Goal: Information Seeking & Learning: Check status

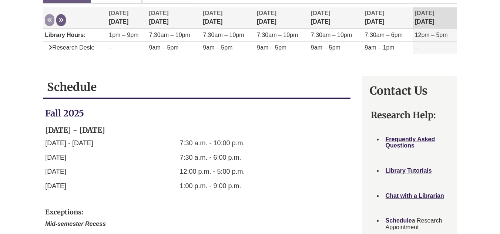
scroll to position [155, 0]
click at [64, 20] on button "Next" at bounding box center [61, 20] width 10 height 12
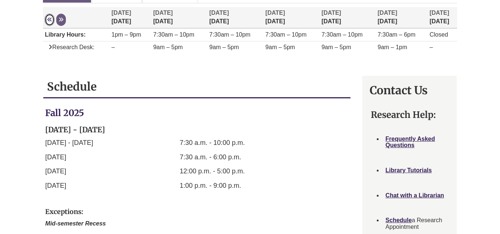
click at [50, 21] on icon "Week at a glance" at bounding box center [49, 19] width 5 height 5
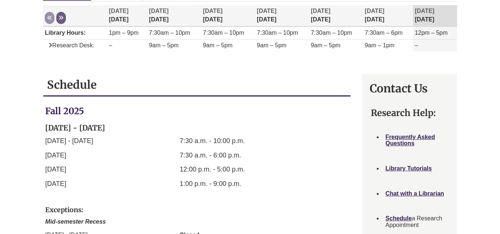
scroll to position [156, 0]
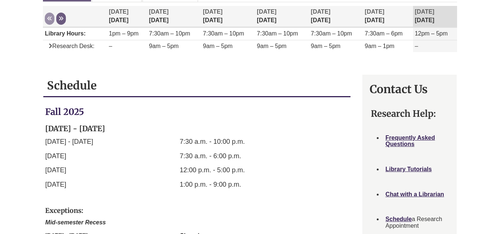
click at [66, 22] on th "Previous Next" at bounding box center [75, 16] width 64 height 21
click at [63, 21] on button "Next" at bounding box center [61, 19] width 10 height 12
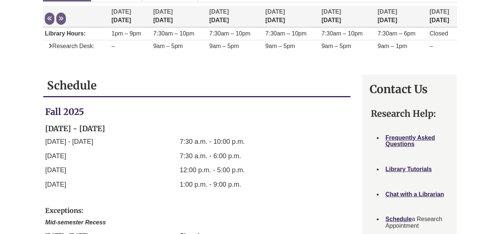
click at [56, 13] on th "Previous Next" at bounding box center [76, 16] width 67 height 21
click at [97, 62] on div "Display of Opening hours Previous Next [DATE] [DATE] [DATE] [DATE] [DATE] [DATE…" at bounding box center [249, 32] width 413 height 61
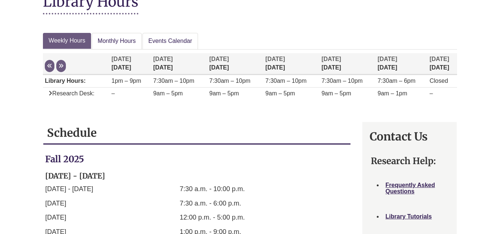
scroll to position [108, 0]
click at [51, 66] on icon "Week at a glance" at bounding box center [49, 66] width 5 height 5
